Goal: Check status: Verify the current state of an ongoing process or item

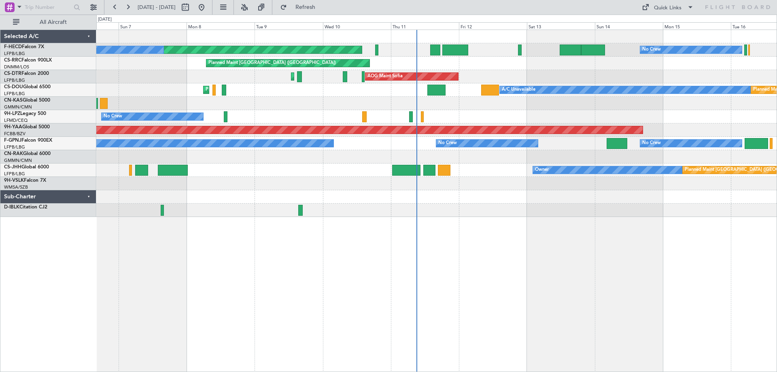
click at [592, 124] on div "Planned Maint [GEOGRAPHIC_DATA] ([GEOGRAPHIC_DATA]) No Crew No Crew Planned Mai…" at bounding box center [436, 123] width 680 height 187
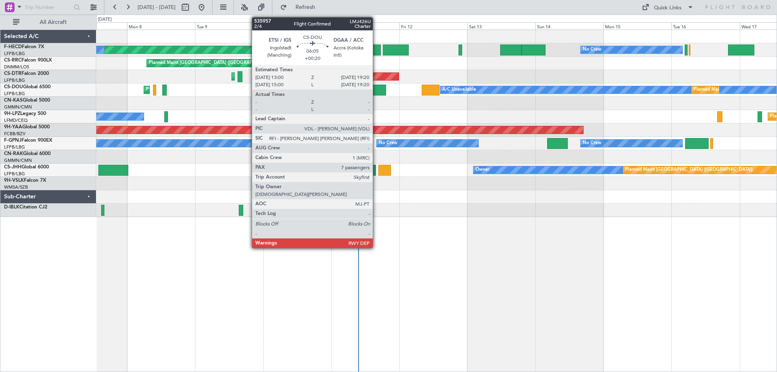
click at [376, 92] on div at bounding box center [377, 90] width 18 height 11
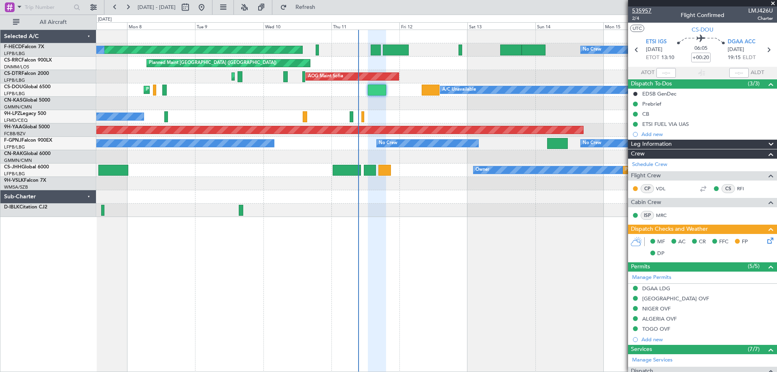
click at [650, 10] on span "535957" at bounding box center [641, 10] width 19 height 9
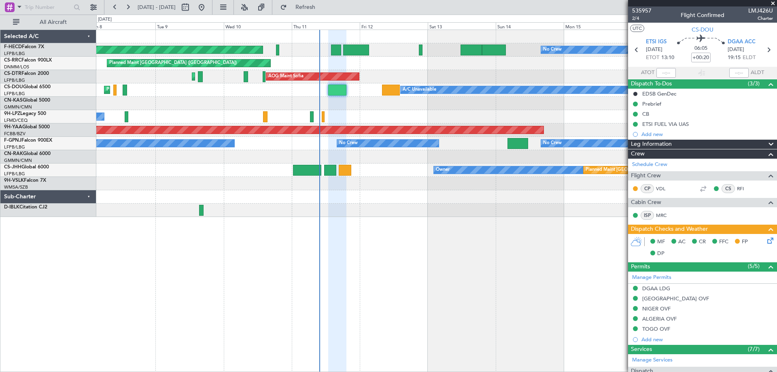
click at [436, 125] on div "Planned Maint [GEOGRAPHIC_DATA] ([GEOGRAPHIC_DATA]) No Crew No Crew No Crew Pla…" at bounding box center [436, 123] width 680 height 187
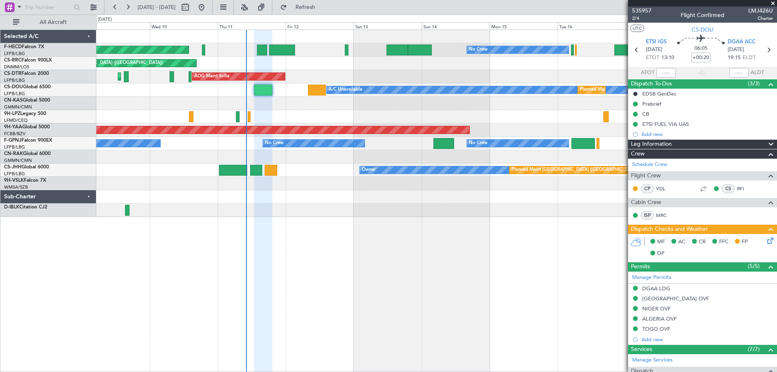
click at [316, 235] on div "Planned Maint [GEOGRAPHIC_DATA] ([GEOGRAPHIC_DATA]) No Crew No Crew No Crew Pla…" at bounding box center [436, 201] width 681 height 342
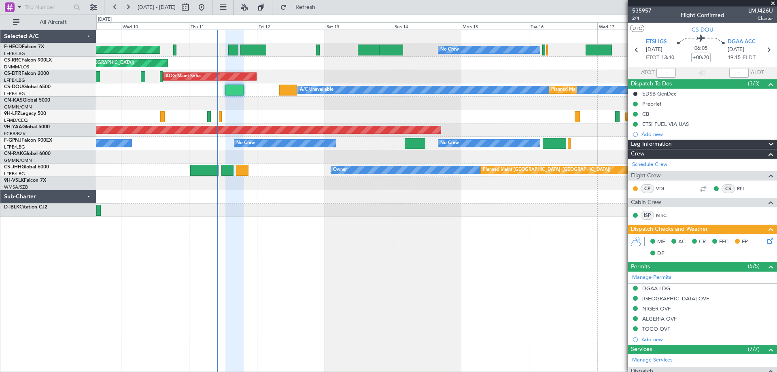
click at [775, 3] on span at bounding box center [773, 3] width 8 height 7
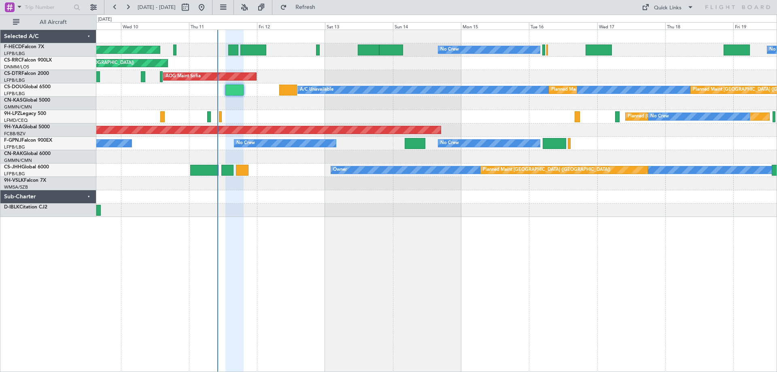
type input "0"
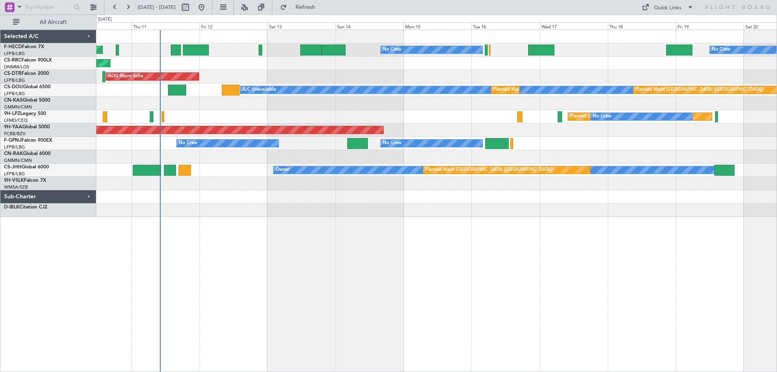
click at [361, 111] on div "Planned Maint [GEOGRAPHIC_DATA] ([GEOGRAPHIC_DATA]) No Crew No Crew Planned Mai…" at bounding box center [436, 123] width 680 height 187
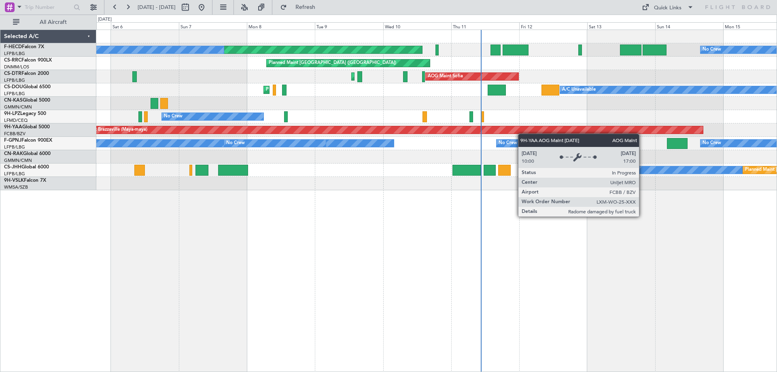
click at [524, 133] on div "No Crew Planned Maint [GEOGRAPHIC_DATA] ([GEOGRAPHIC_DATA]) No Crew Planned Mai…" at bounding box center [436, 110] width 680 height 160
